Goal: Find specific page/section: Find specific page/section

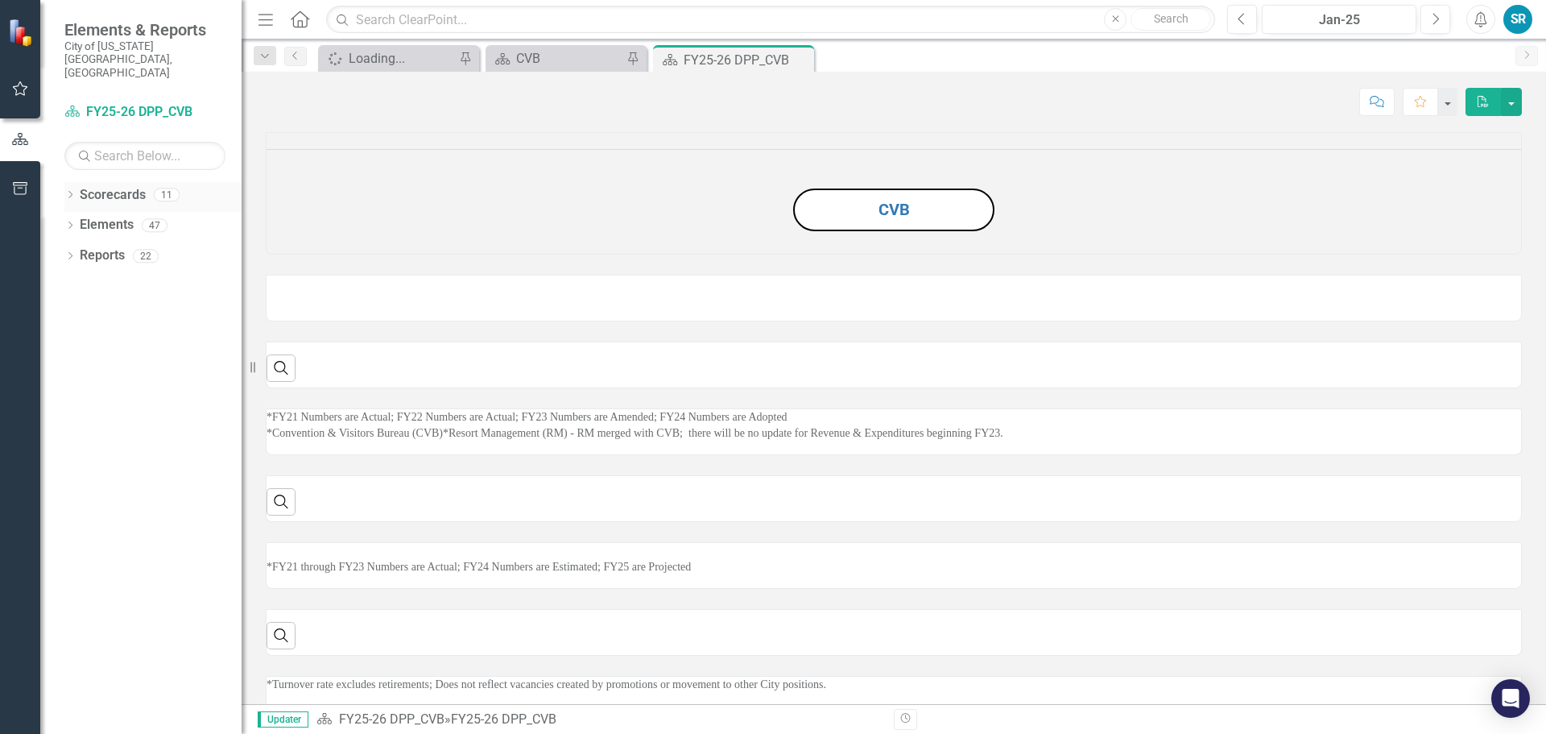
click at [79, 182] on div "Dropdown Scorecards 11" at bounding box center [152, 197] width 177 height 31
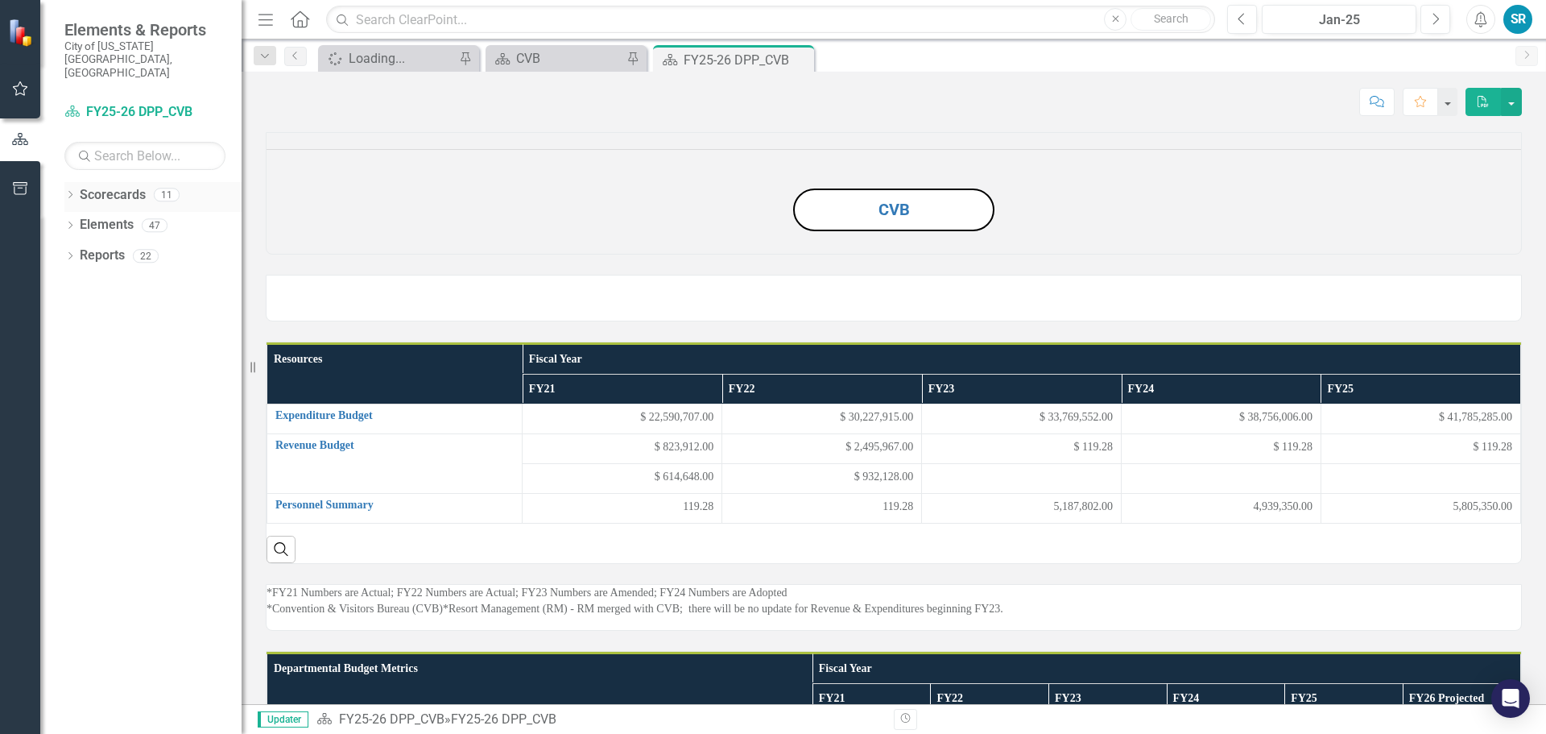
click at [66, 192] on icon "Dropdown" at bounding box center [69, 196] width 11 height 9
click at [79, 220] on icon "Dropdown" at bounding box center [78, 225] width 12 height 10
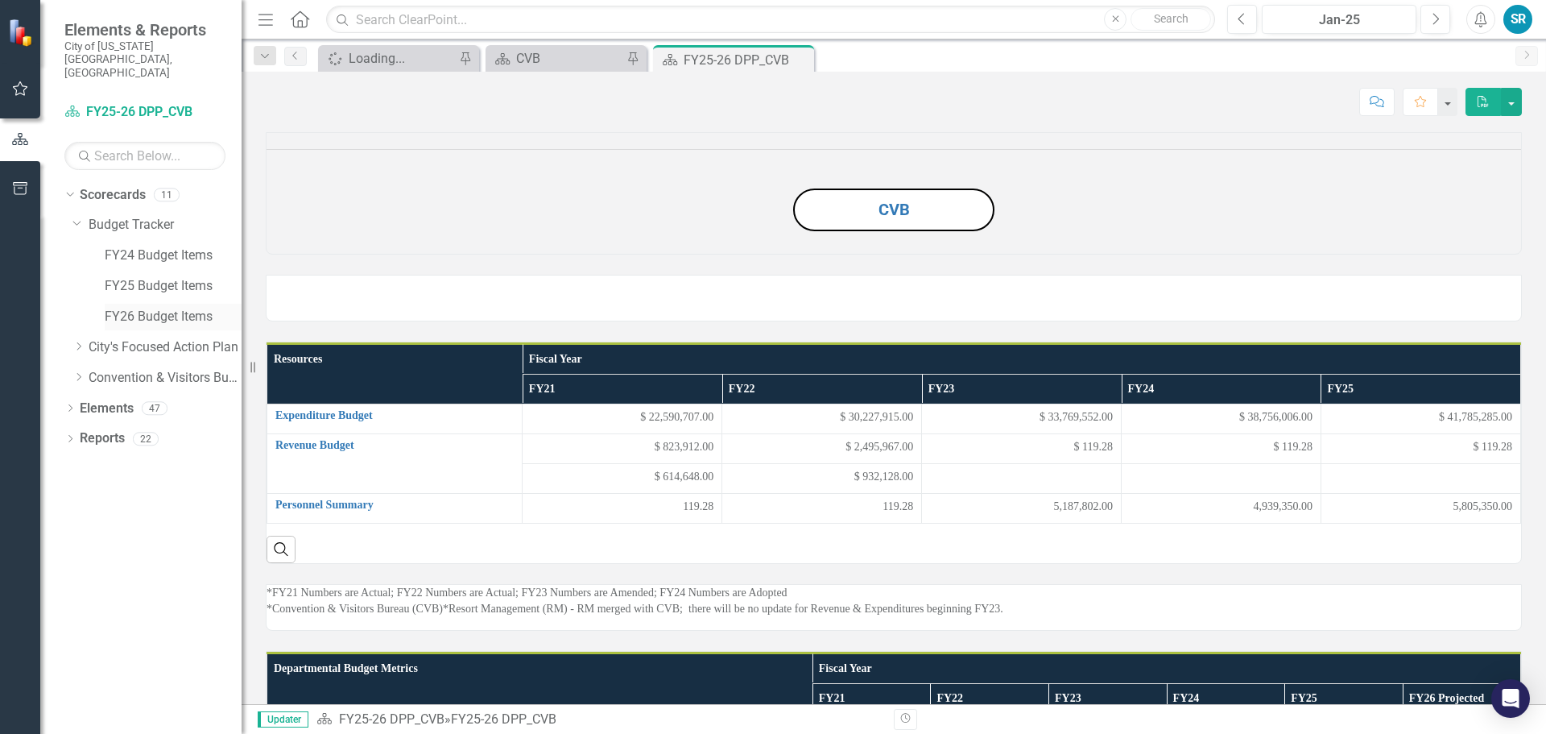
click at [176, 308] on link "FY26 Budget Items" at bounding box center [173, 317] width 137 height 19
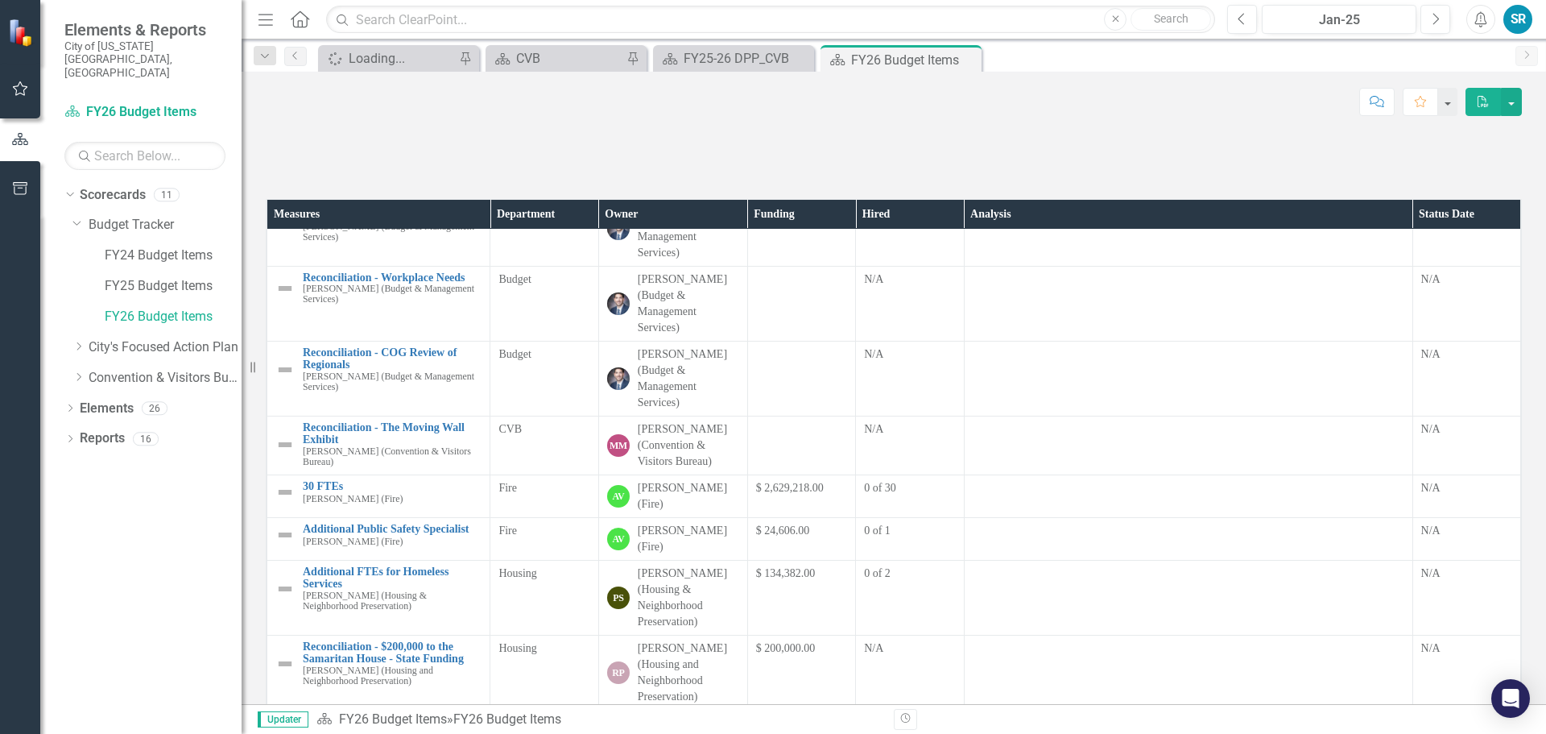
scroll to position [161, 0]
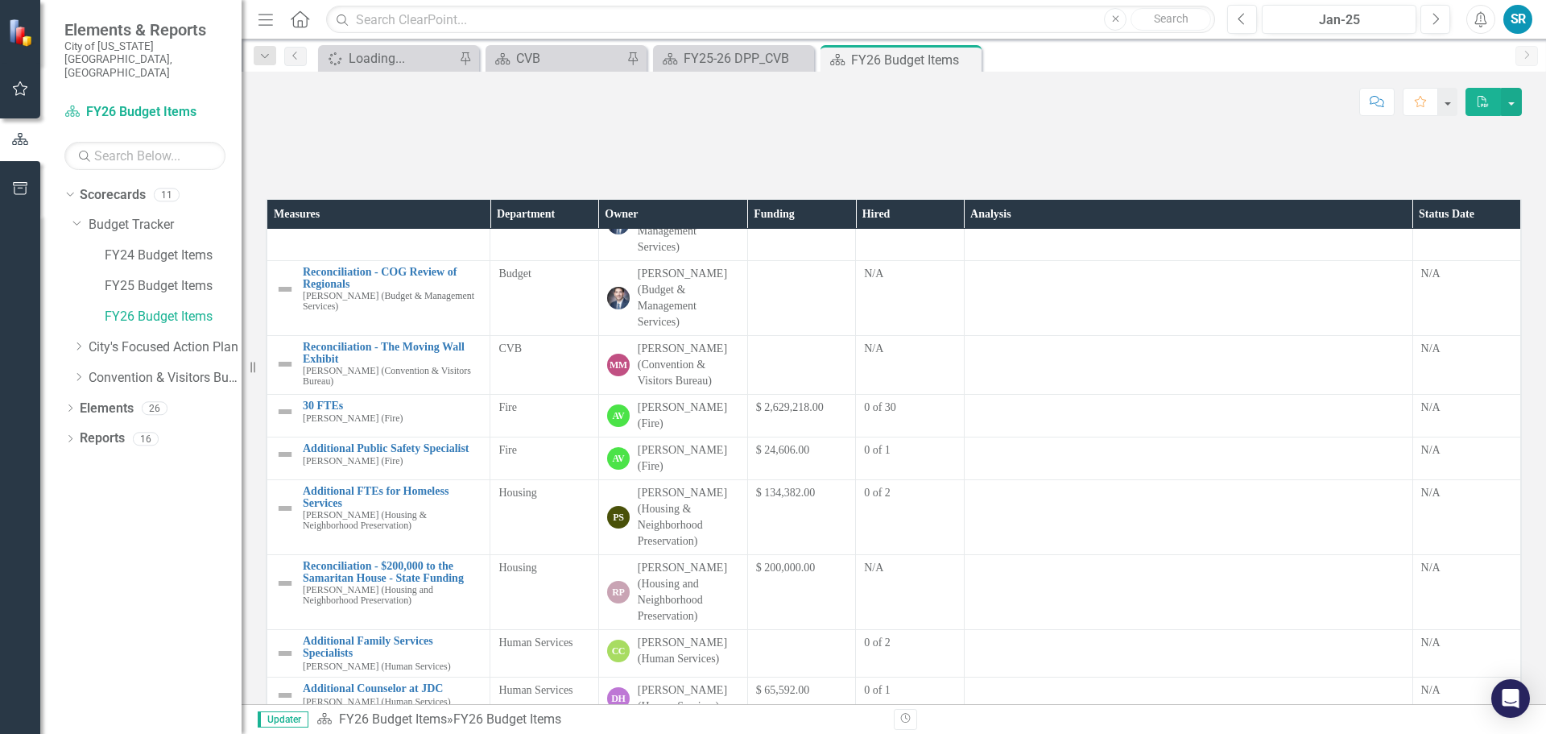
click at [775, 360] on div at bounding box center [801, 350] width 91 height 19
click at [394, 366] on link "Reconciliation - The Moving Wall Exhibit" at bounding box center [392, 353] width 179 height 25
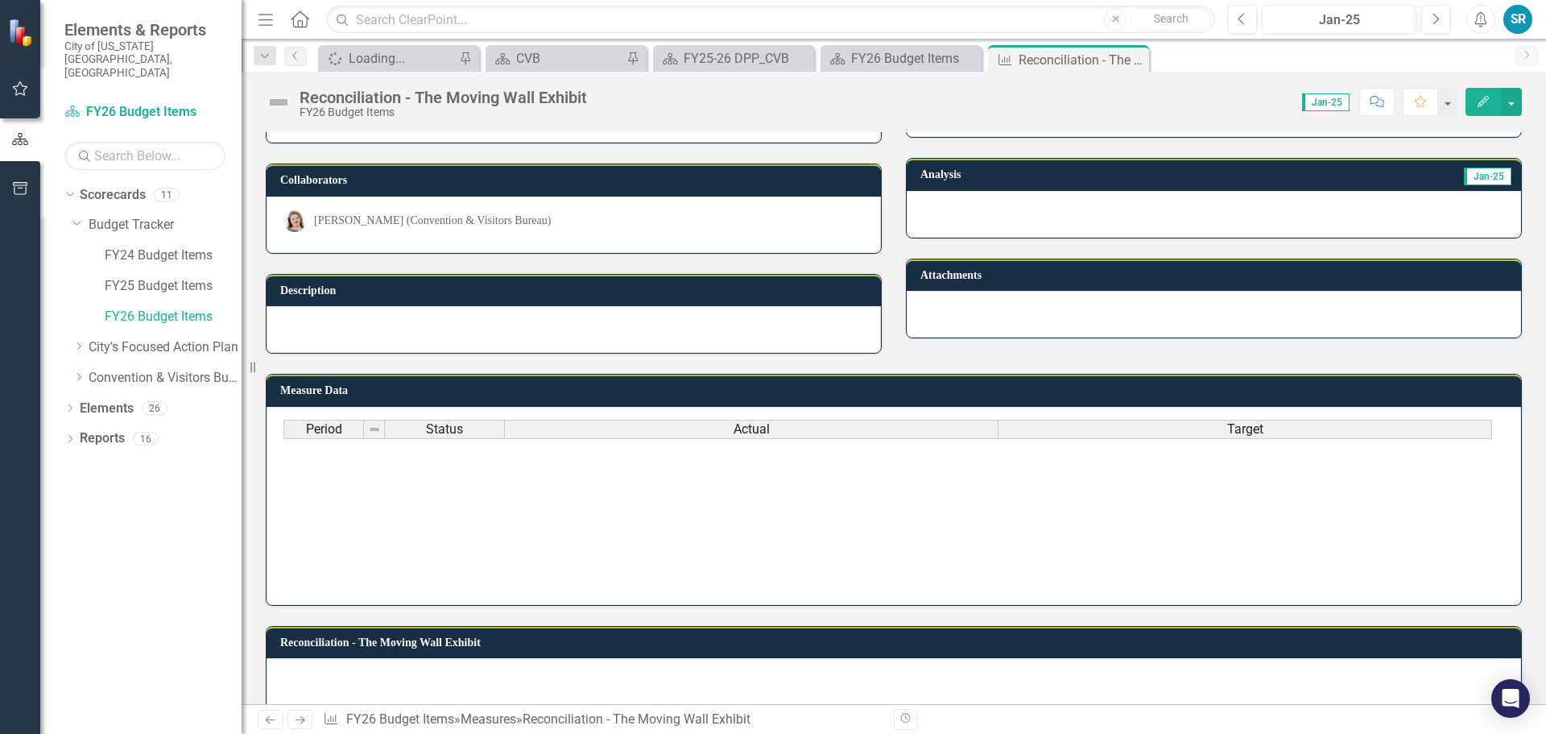
click at [283, 328] on img at bounding box center [283, 328] width 0 height 0
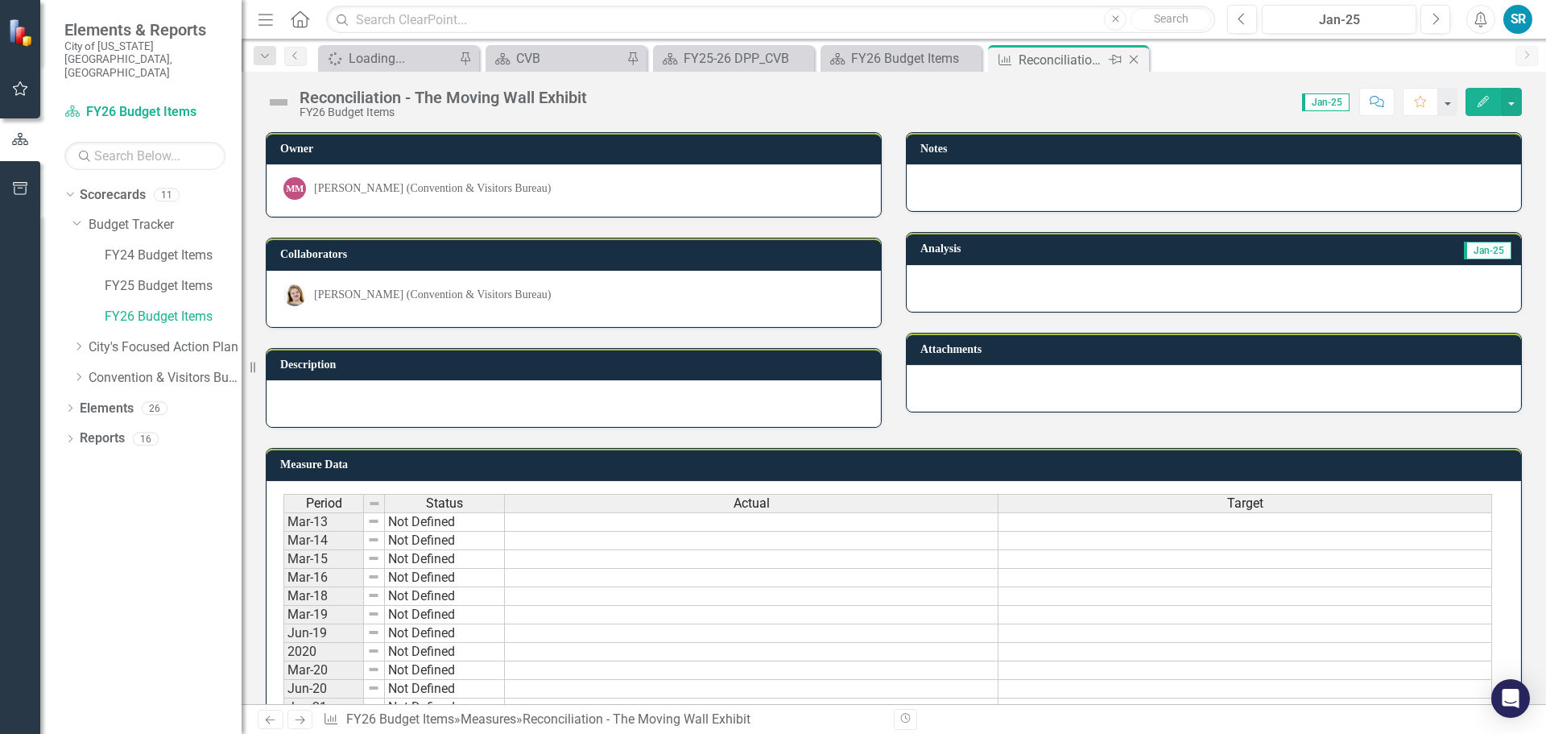
click at [1132, 60] on icon "Close" at bounding box center [1134, 59] width 16 height 13
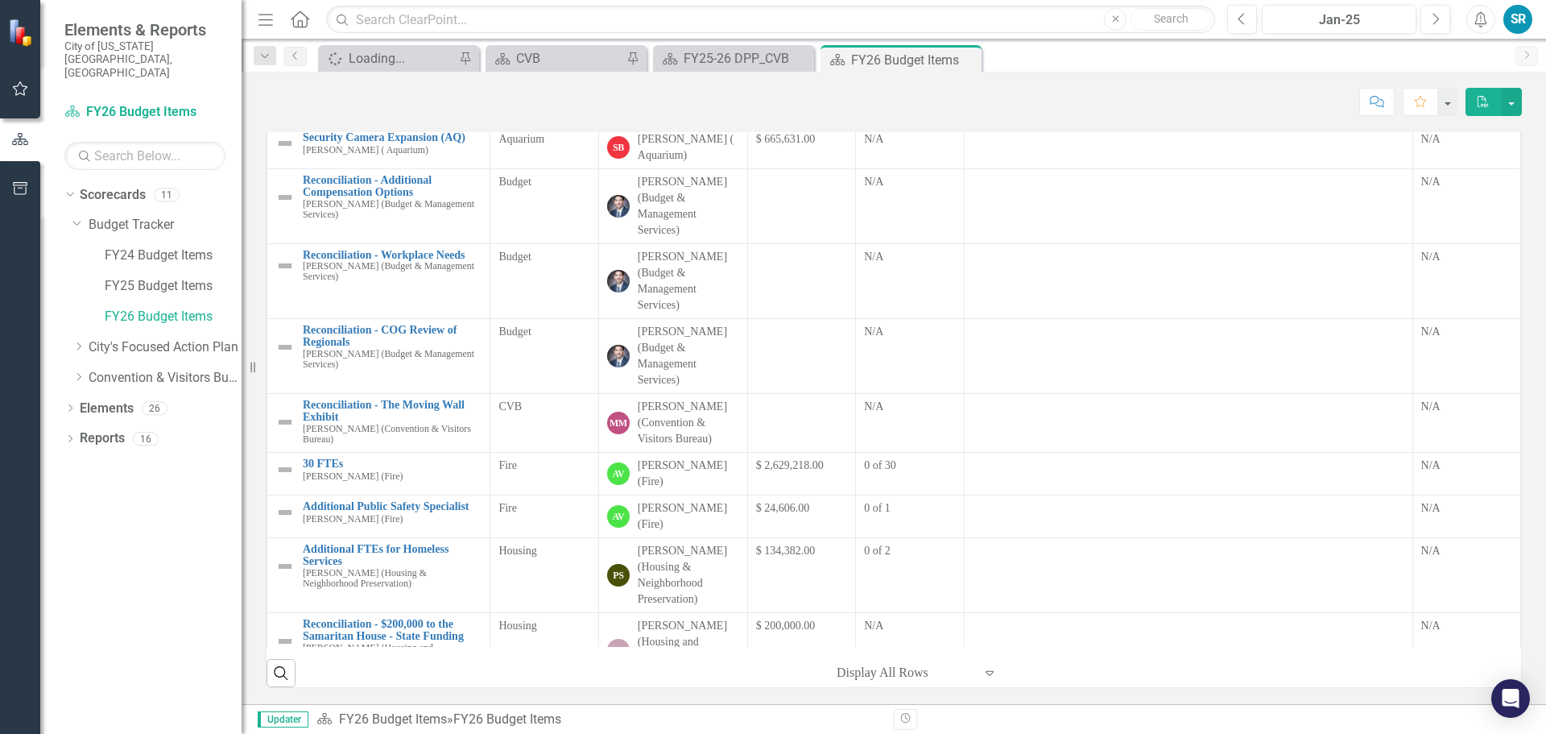
scroll to position [242, 0]
click at [768, 418] on div at bounding box center [801, 408] width 91 height 19
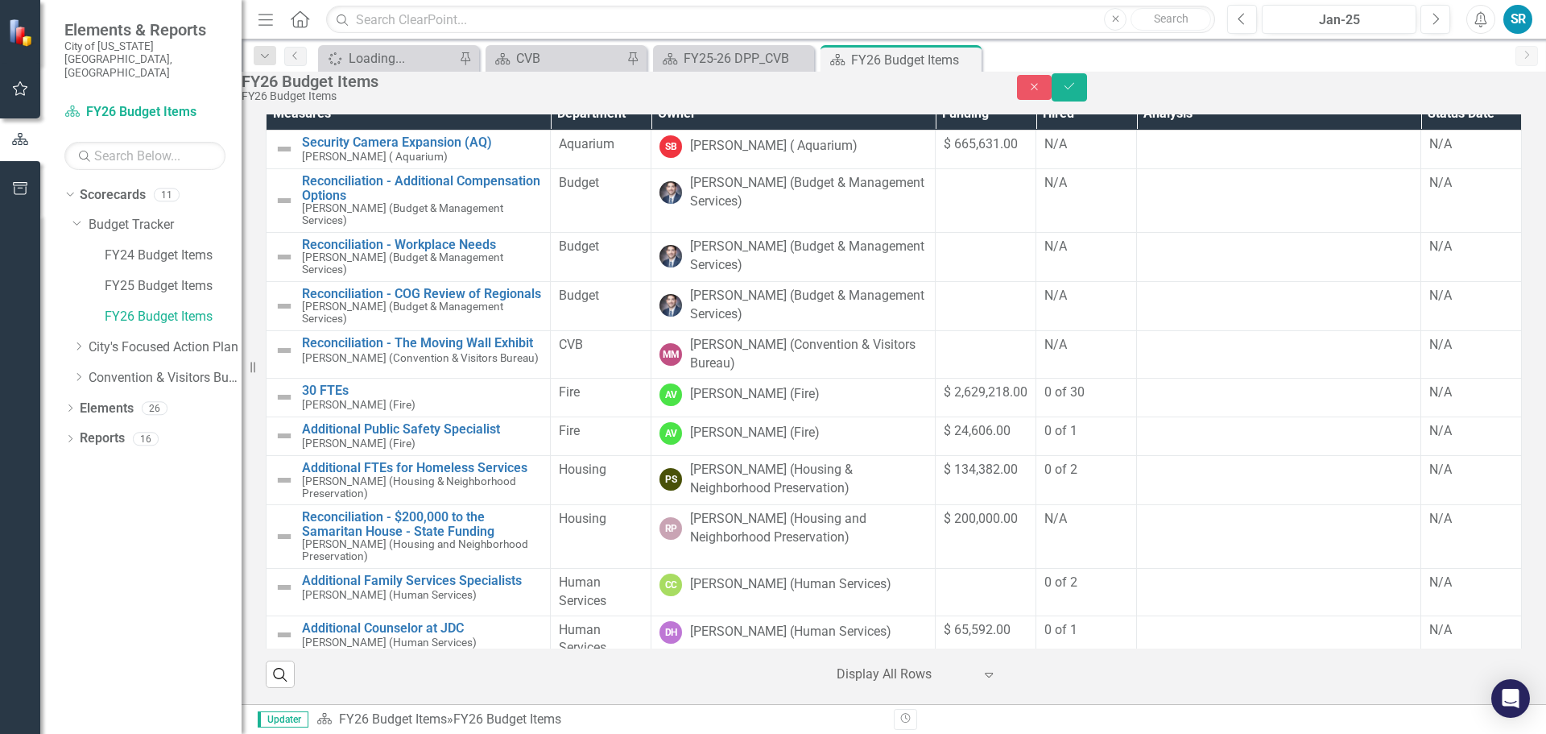
click at [936, 378] on td at bounding box center [986, 354] width 101 height 48
click at [360, 350] on link "Reconciliation - The Moving Wall Exhibit" at bounding box center [422, 343] width 240 height 14
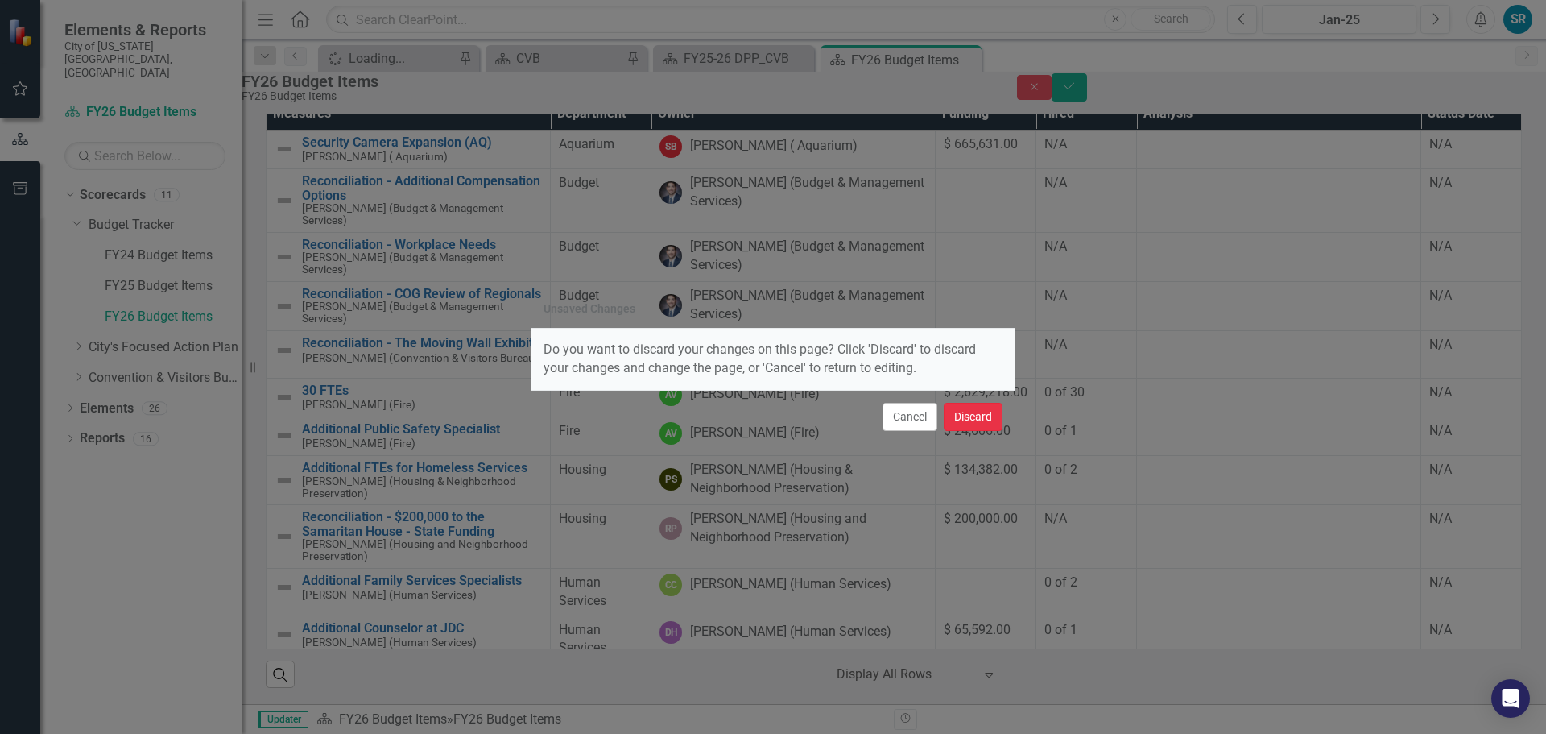
click at [988, 419] on button "Discard" at bounding box center [973, 417] width 59 height 28
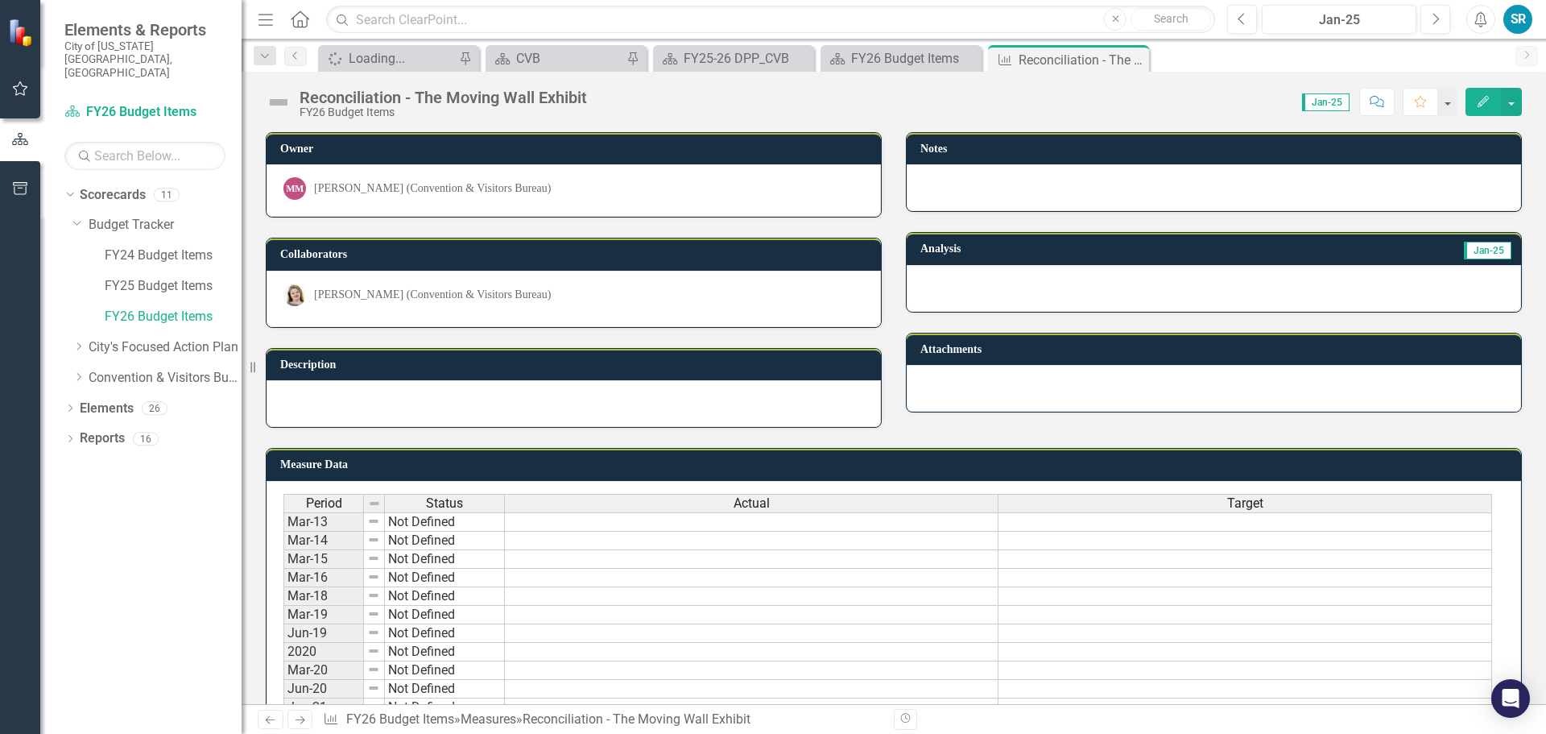
click at [993, 172] on div at bounding box center [1214, 187] width 614 height 47
click at [1119, 188] on div at bounding box center [1214, 187] width 614 height 47
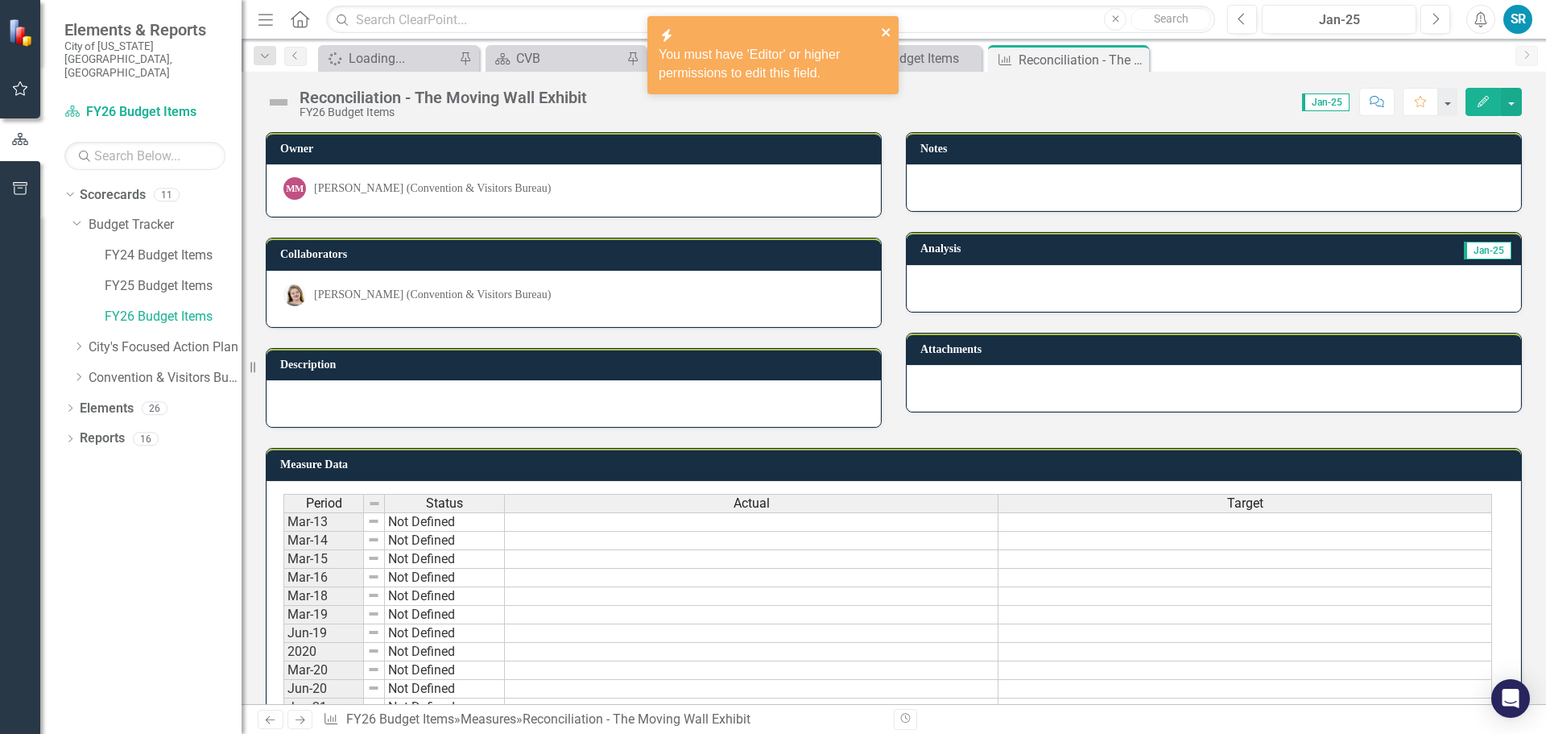
click at [887, 32] on icon "close" at bounding box center [886, 32] width 8 height 8
